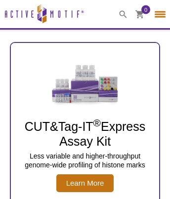
select select "[GEOGRAPHIC_DATA]"
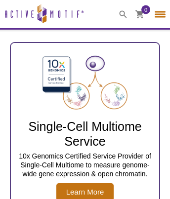
scroll to position [6, 0]
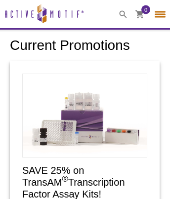
select select "[GEOGRAPHIC_DATA]"
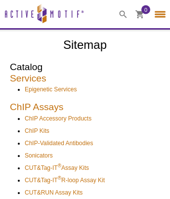
select select "[GEOGRAPHIC_DATA]"
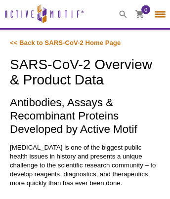
select select "[GEOGRAPHIC_DATA]"
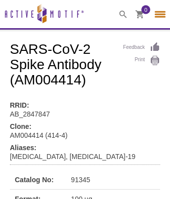
select select "[GEOGRAPHIC_DATA]"
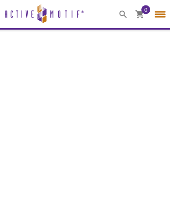
select select "[GEOGRAPHIC_DATA]"
click at [139, 10] on icon at bounding box center [139, 14] width 8 height 8
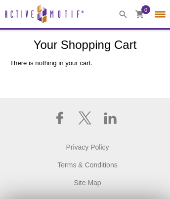
select select "[GEOGRAPHIC_DATA]"
click at [59, 124] on icon at bounding box center [59, 118] width 6 height 12
